Goal: Find specific page/section: Find specific page/section

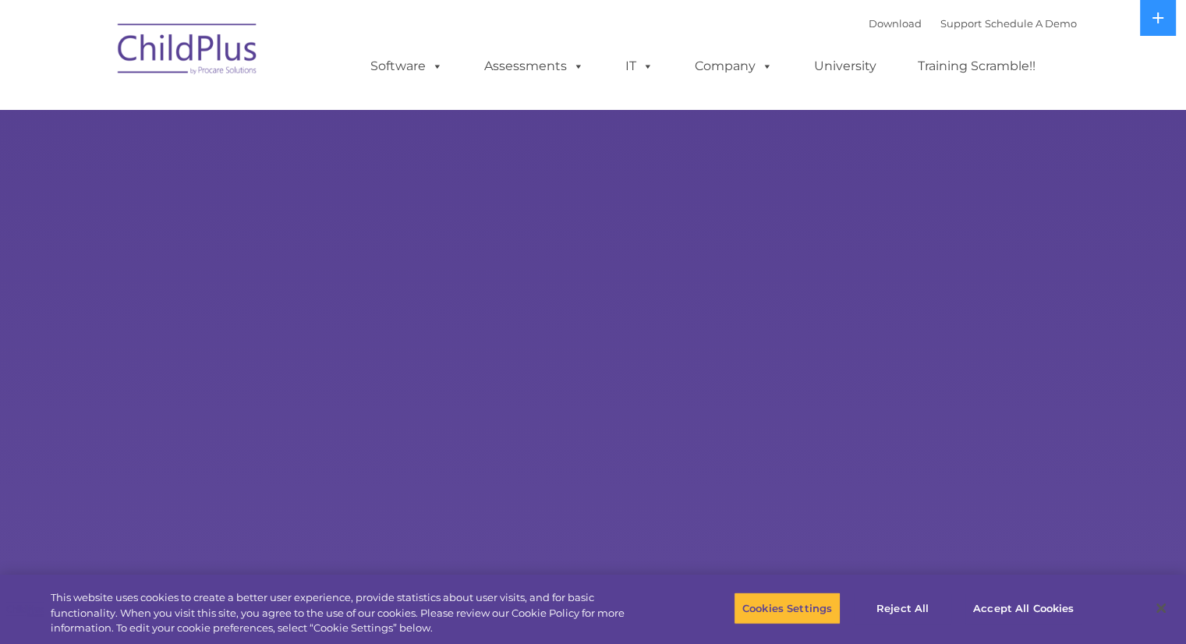
select select "MEDIUM"
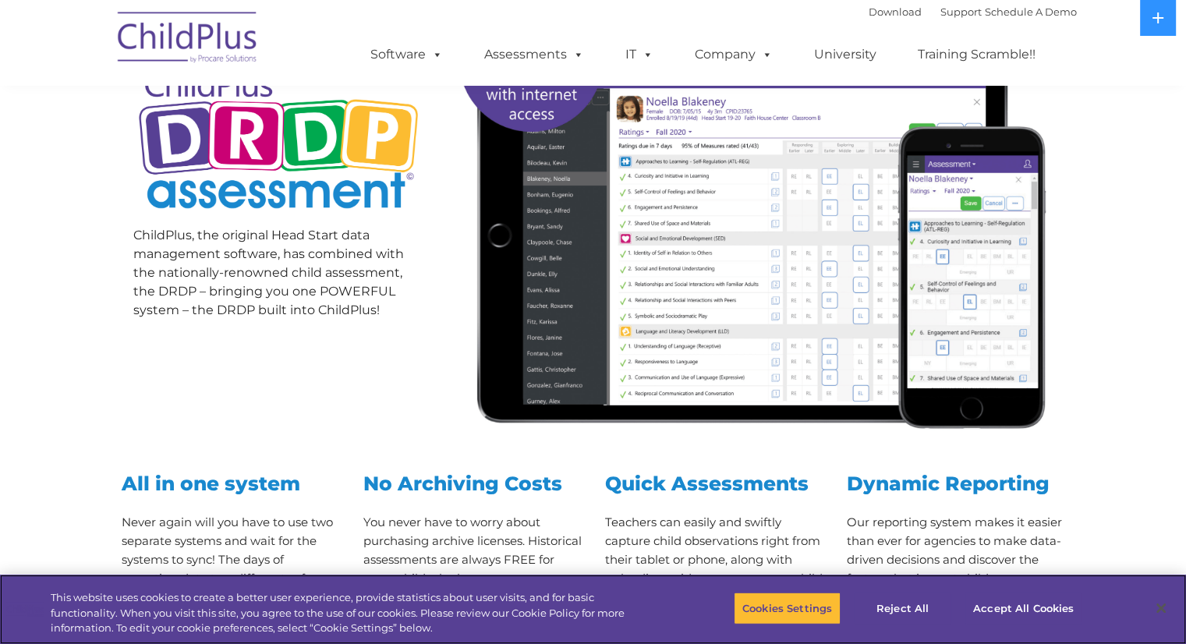
scroll to position [178, 0]
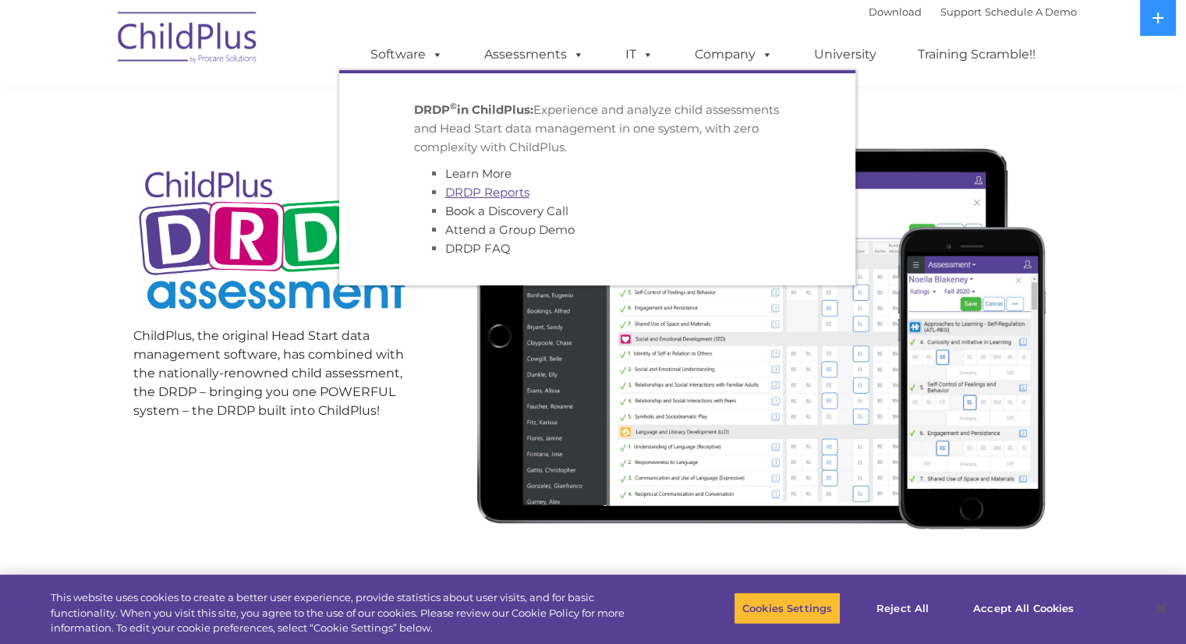
click at [496, 192] on link "DRDP Reports" at bounding box center [487, 192] width 84 height 15
